Goal: Information Seeking & Learning: Learn about a topic

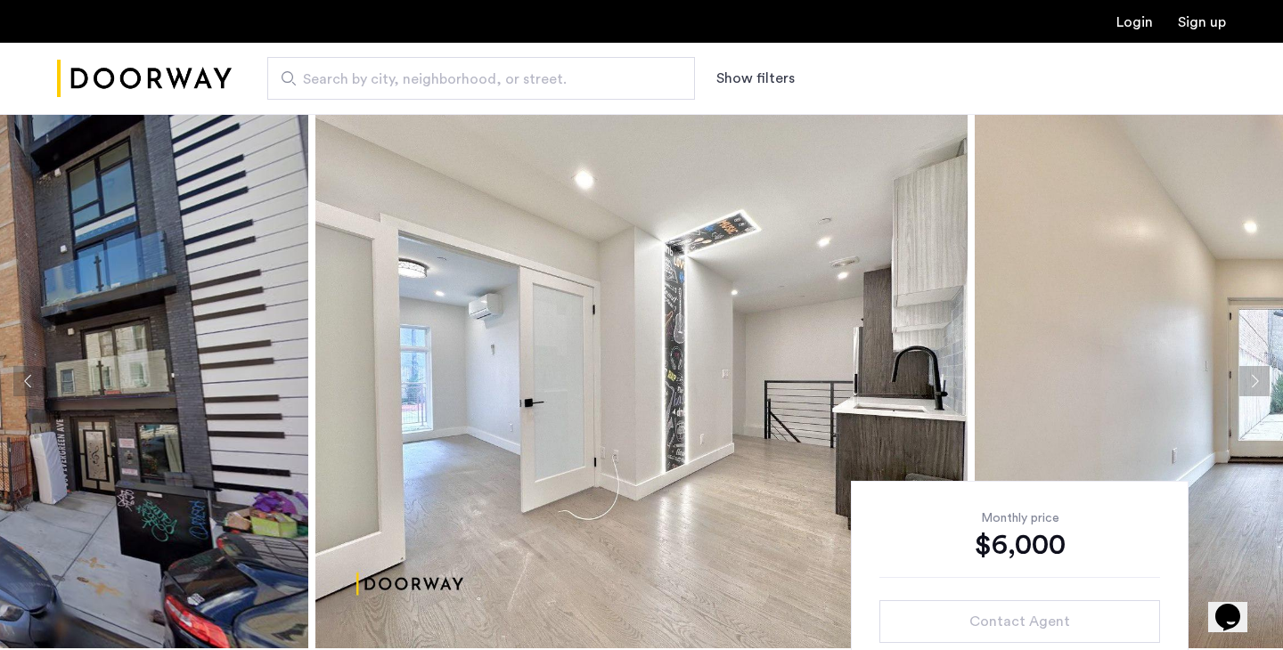
click at [363, 374] on img at bounding box center [641, 381] width 652 height 534
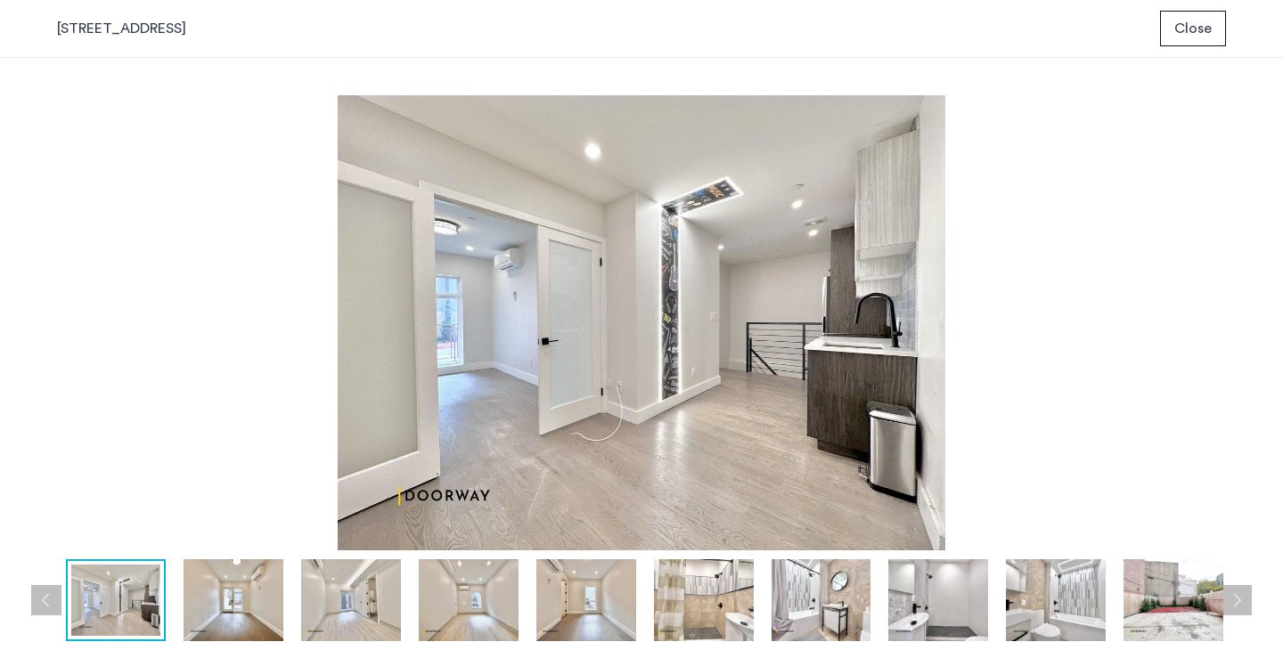
click at [249, 592] on img at bounding box center [233, 600] width 100 height 82
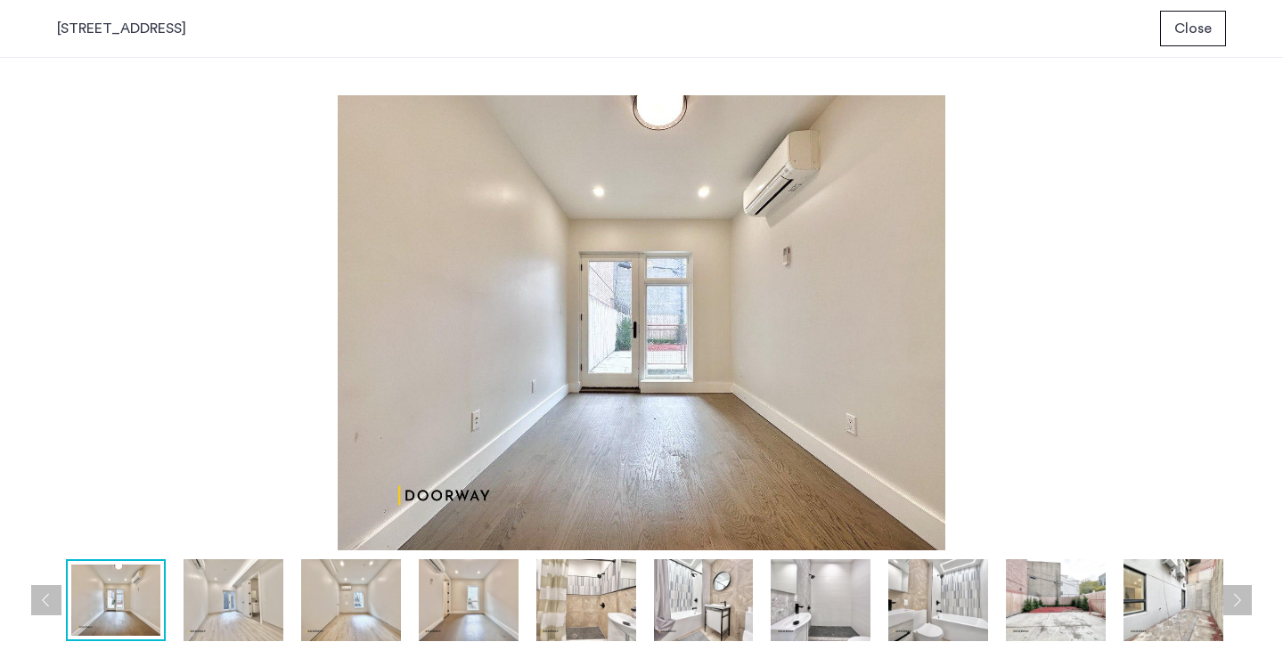
click at [337, 601] on img at bounding box center [351, 600] width 100 height 82
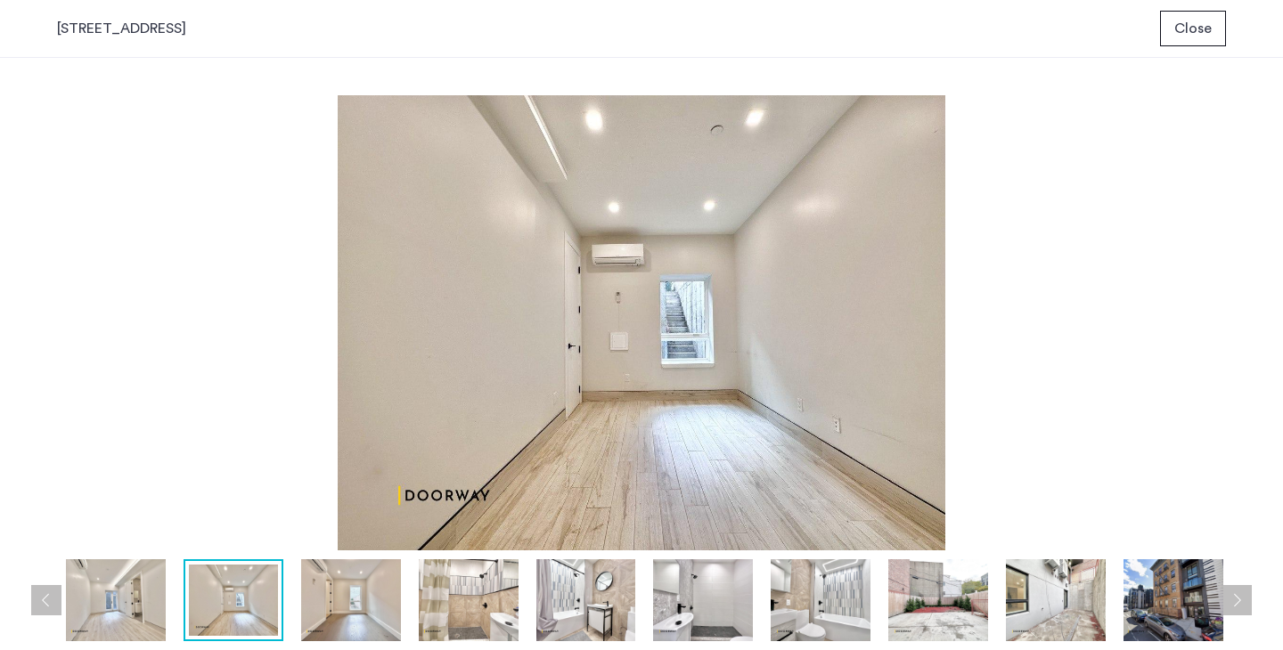
click at [365, 604] on img at bounding box center [351, 600] width 100 height 82
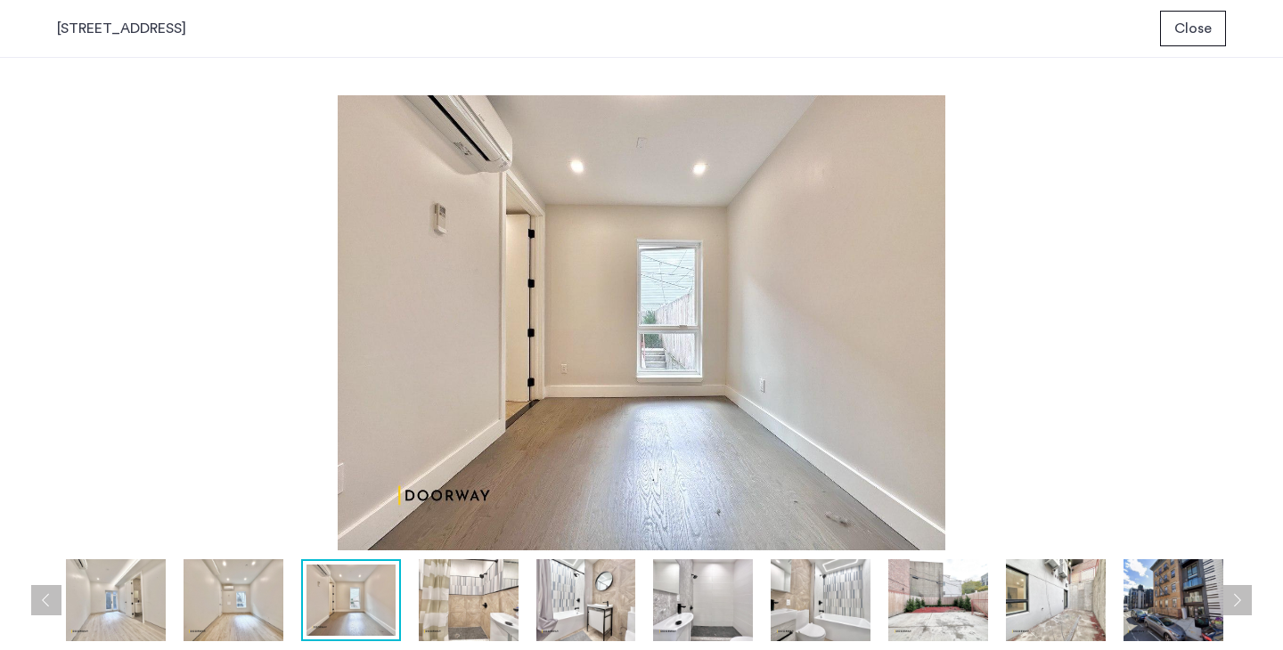
click at [447, 618] on img at bounding box center [469, 600] width 100 height 82
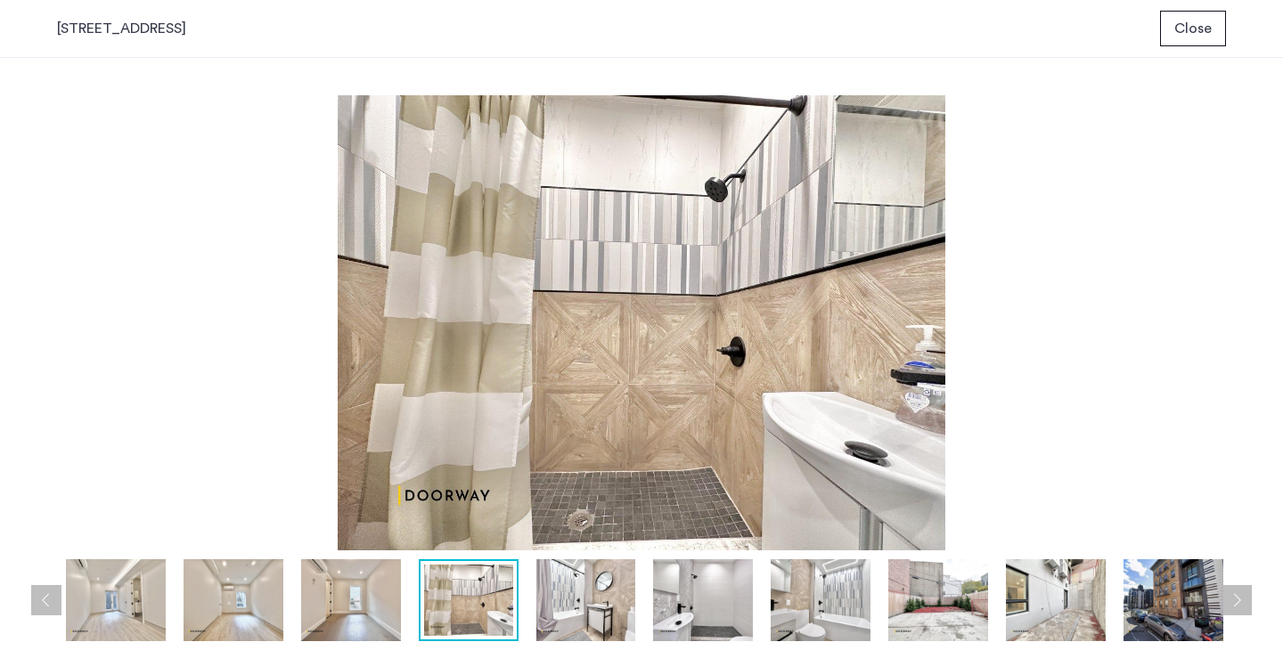
click at [568, 608] on img at bounding box center [586, 600] width 100 height 82
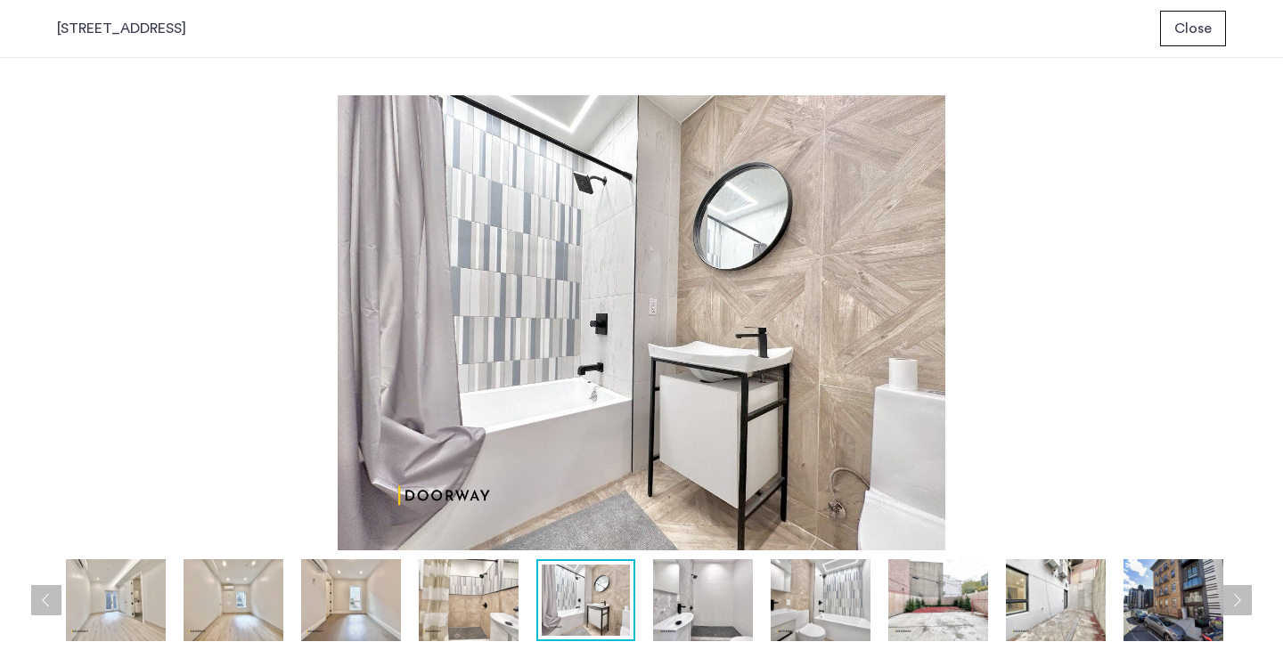
click at [695, 598] on img at bounding box center [703, 600] width 100 height 82
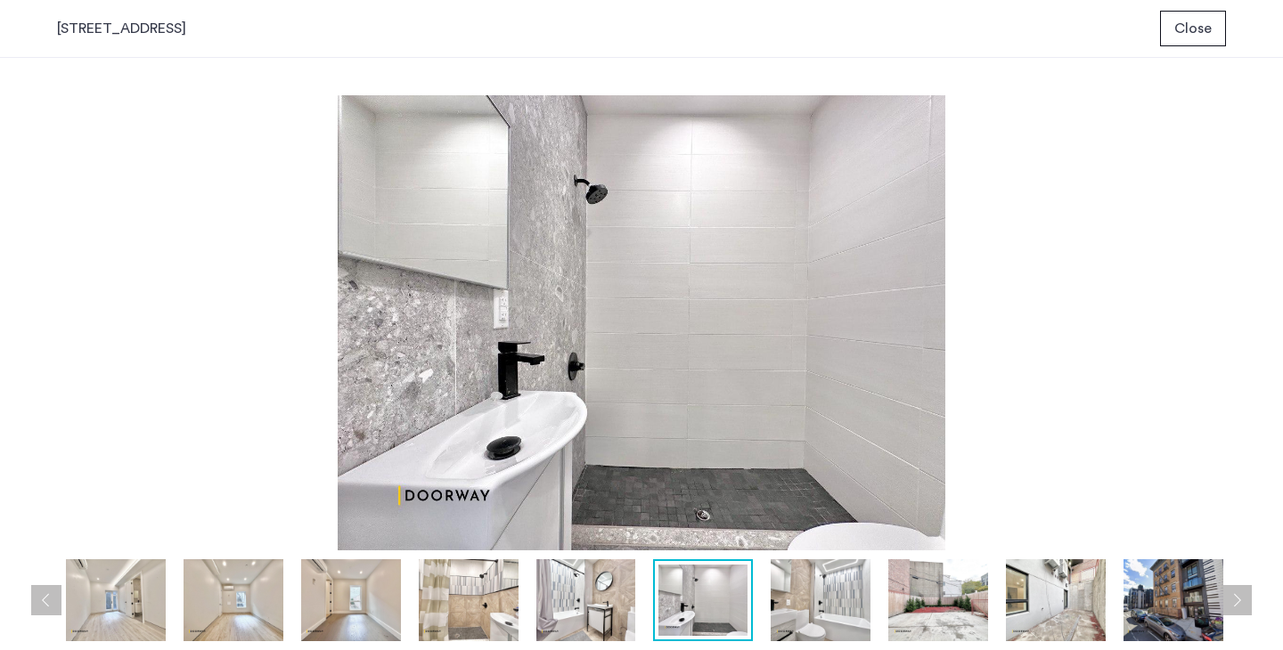
click at [796, 617] on img at bounding box center [821, 600] width 100 height 82
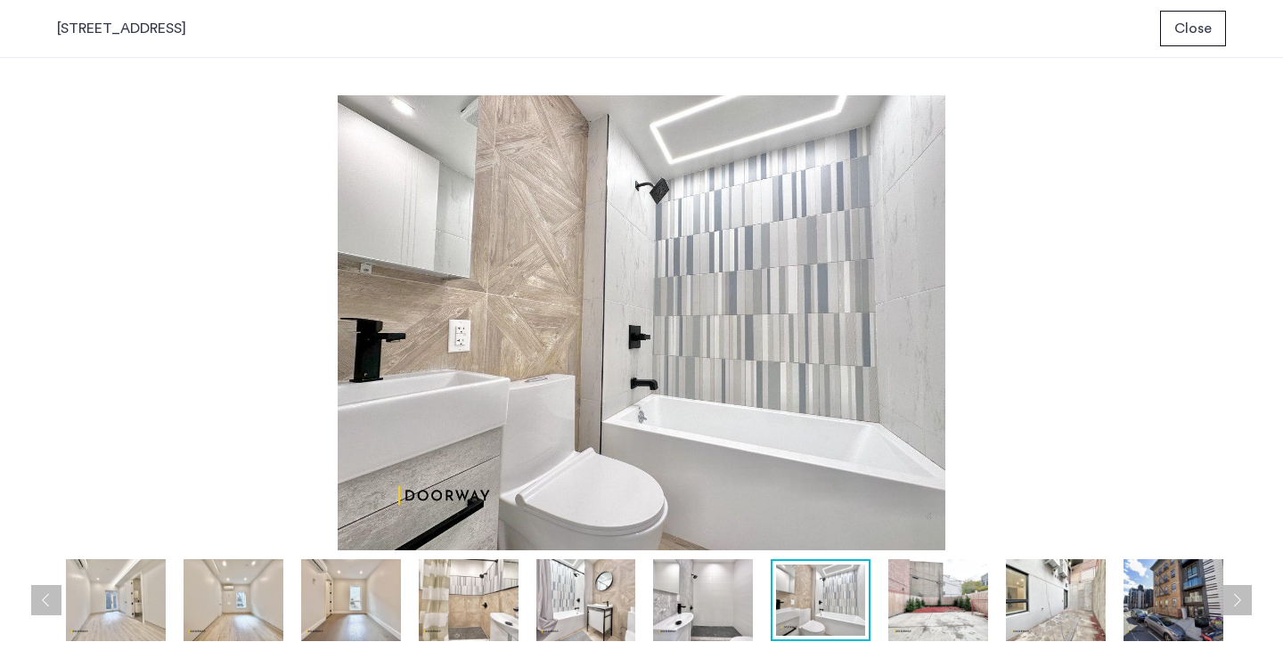
click at [825, 626] on img at bounding box center [820, 600] width 89 height 71
click at [909, 619] on img at bounding box center [938, 600] width 100 height 82
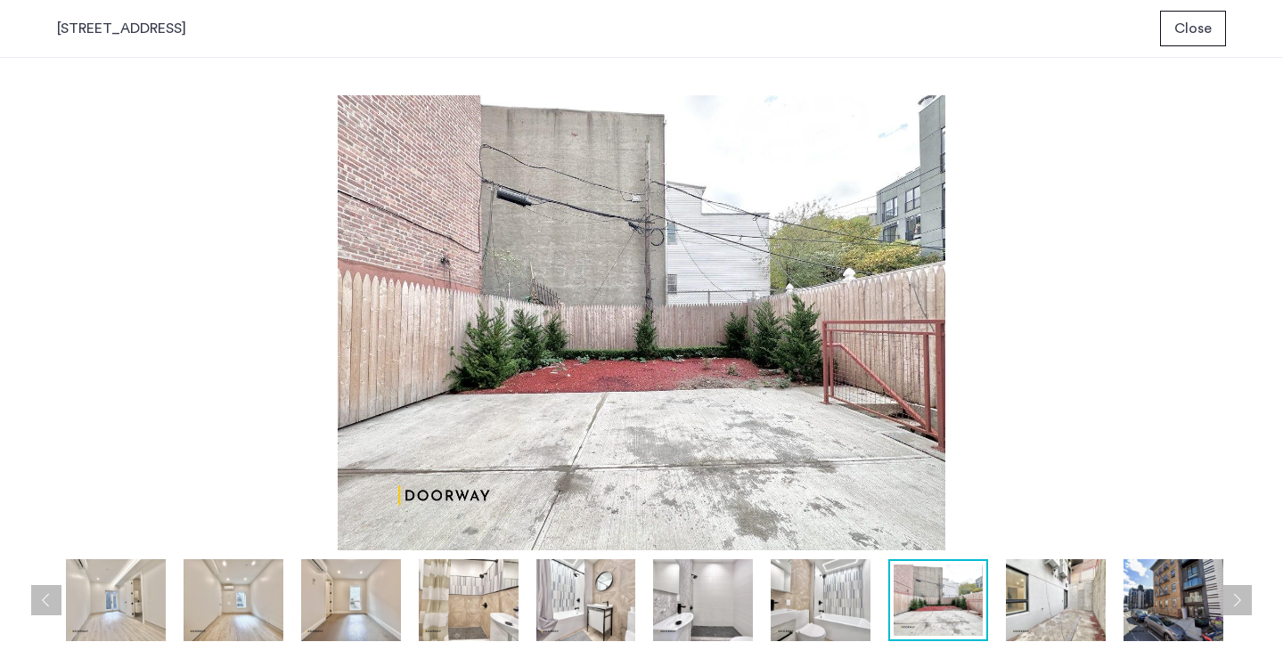
click at [1041, 607] on img at bounding box center [1056, 600] width 100 height 82
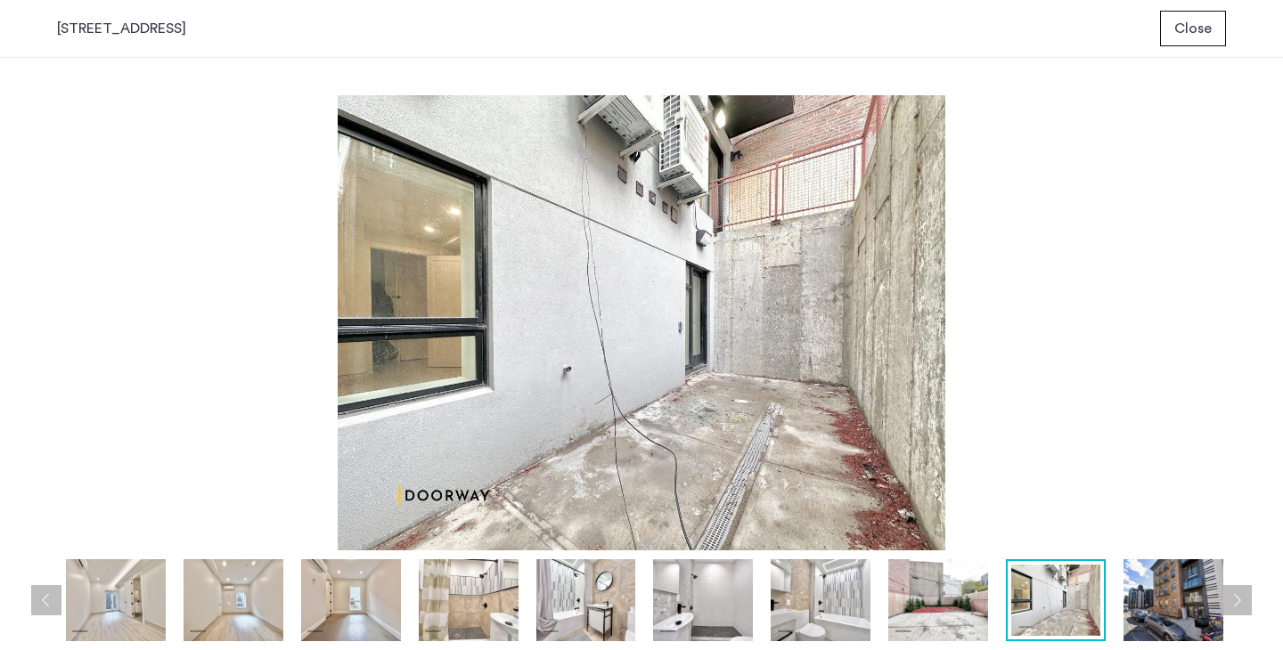
click at [1137, 609] on img at bounding box center [1173, 600] width 100 height 82
